Goal: Task Accomplishment & Management: Complete application form

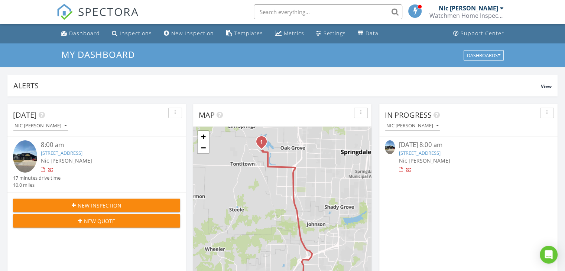
click at [110, 199] on button "New Inspection" at bounding box center [96, 205] width 167 height 13
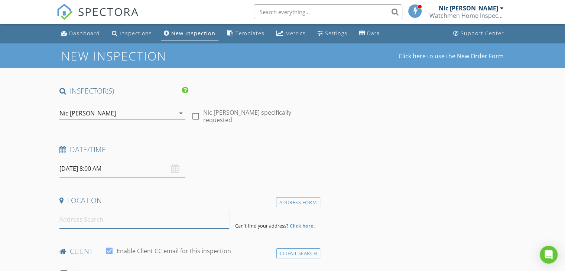
click at [100, 222] on input at bounding box center [144, 220] width 170 height 18
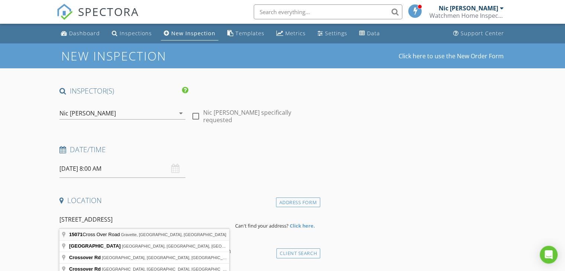
type input "15071 Cross Over Road, Gravette, AR, USA"
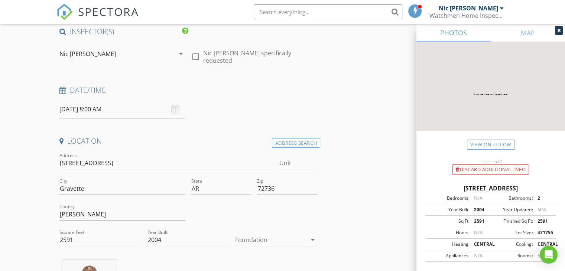
scroll to position [60, 0]
click at [256, 235] on div at bounding box center [271, 239] width 72 height 12
click at [254, 238] on div at bounding box center [271, 239] width 72 height 12
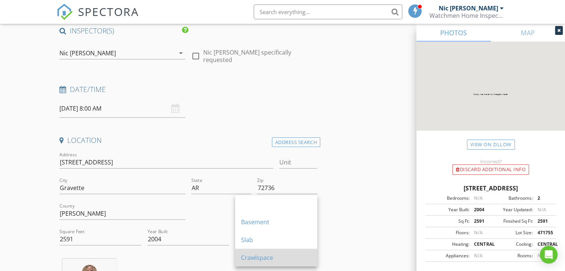
click at [245, 253] on div "Crawlspace" at bounding box center [276, 258] width 70 height 18
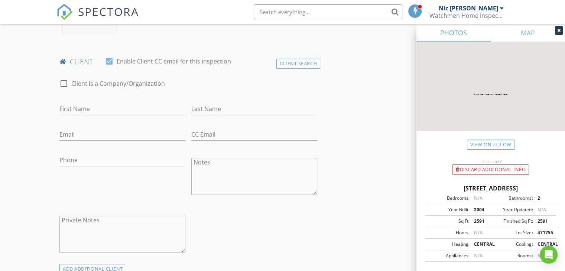
scroll to position [354, 0]
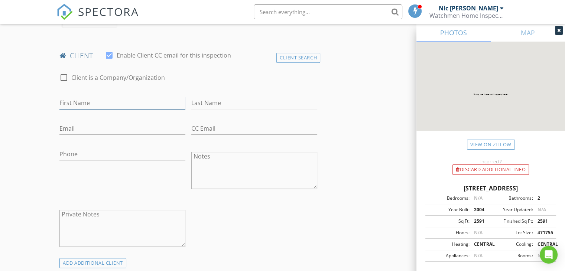
click at [130, 97] on input "First Name" at bounding box center [122, 103] width 126 height 12
type input "[PERSON_NAME]"
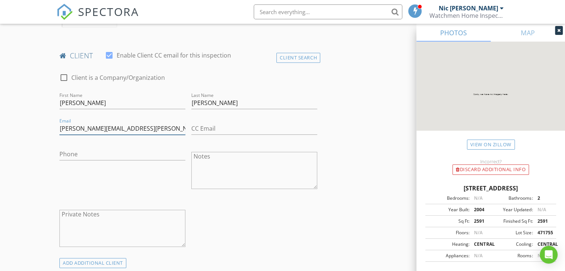
type input "[PERSON_NAME][EMAIL_ADDRESS][PERSON_NAME][DOMAIN_NAME]"
type input "[PHONE_NUMBER]"
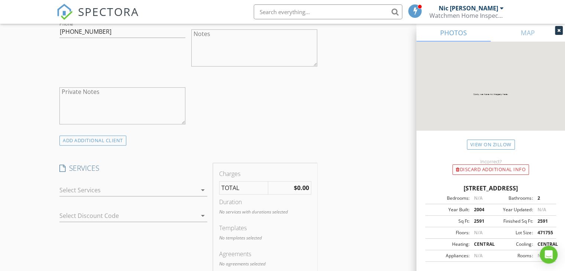
scroll to position [496, 0]
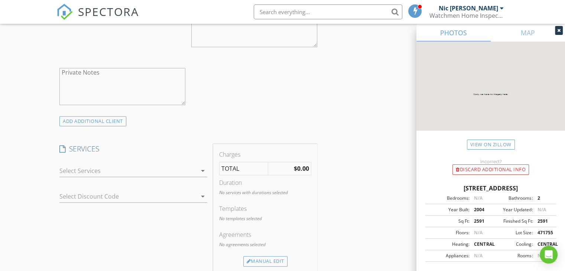
click at [76, 165] on div at bounding box center [127, 171] width 137 height 12
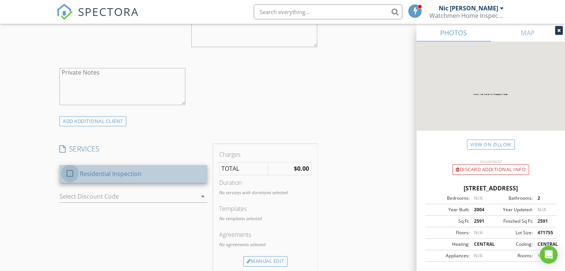
click at [71, 167] on div at bounding box center [70, 173] width 13 height 13
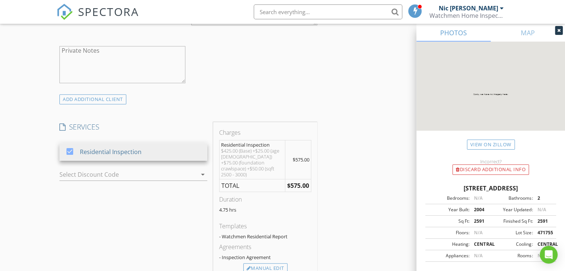
scroll to position [518, 0]
click at [281, 263] on div "Manual Edit" at bounding box center [265, 268] width 44 height 10
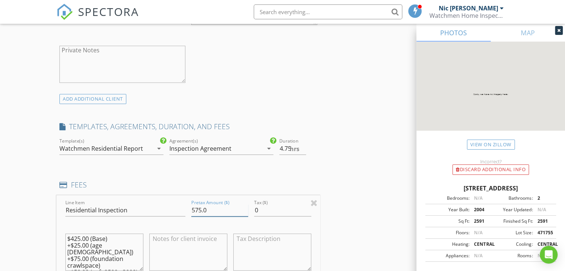
drag, startPoint x: 220, startPoint y: 201, endPoint x: 142, endPoint y: 197, distance: 77.7
click at [142, 197] on div "Line Item Residential Inspection Pretax Amount ($) 575.0 Tax ($) 0 $425.00 (Bas…" at bounding box center [188, 240] width 264 height 90
type input "625"
click at [291, 146] on span "hrs" at bounding box center [295, 149] width 10 height 6
type input "4"
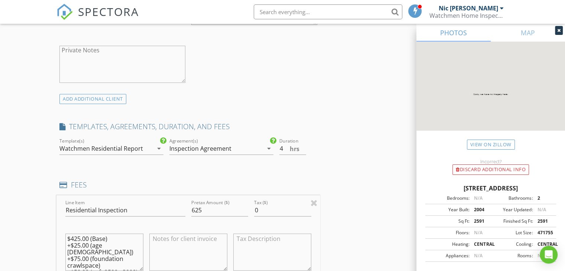
click at [343, 169] on div "INSPECTOR(S) check_box Nic Cartee PRIMARY Nic Cartee arrow_drop_down check_box_…" at bounding box center [282, 220] width 452 height 1305
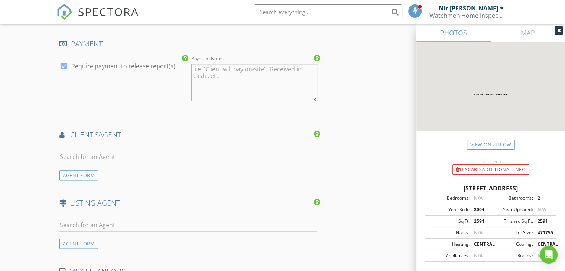
scroll to position [885, 0]
click at [113, 150] on input "text" at bounding box center [188, 156] width 258 height 12
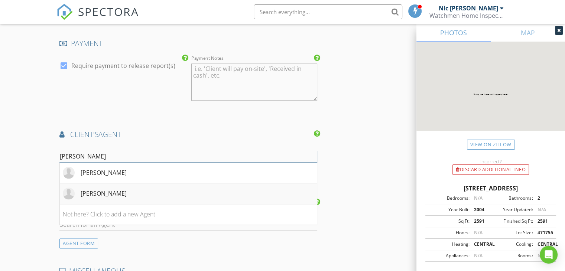
type input "jennifer"
click at [116, 189] on div "[PERSON_NAME]" at bounding box center [104, 193] width 46 height 9
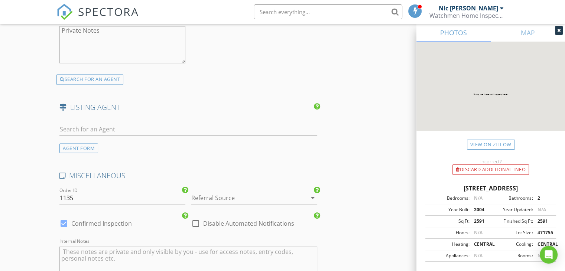
scroll to position [1172, 0]
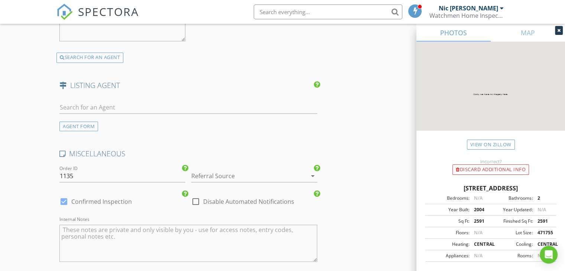
click at [248, 170] on div at bounding box center [243, 176] width 105 height 12
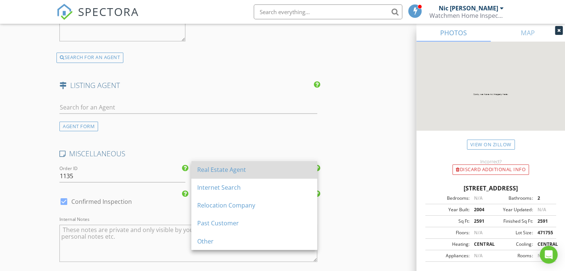
click at [234, 170] on div "Real Estate Agent" at bounding box center [254, 169] width 114 height 9
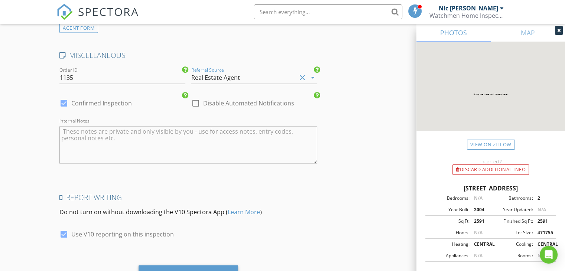
scroll to position [1298, 0]
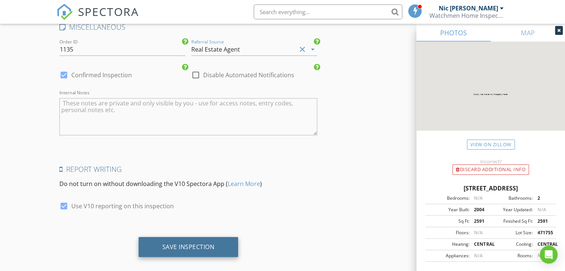
click at [220, 237] on div "Save Inspection" at bounding box center [189, 247] width 100 height 20
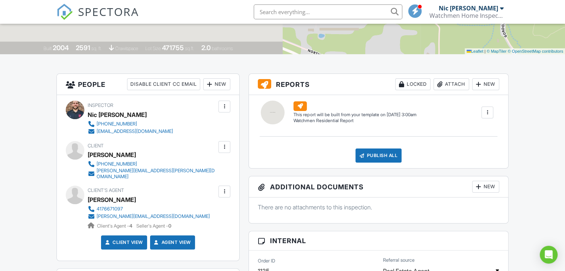
scroll to position [144, 0]
